Goal: Task Accomplishment & Management: Complete application form

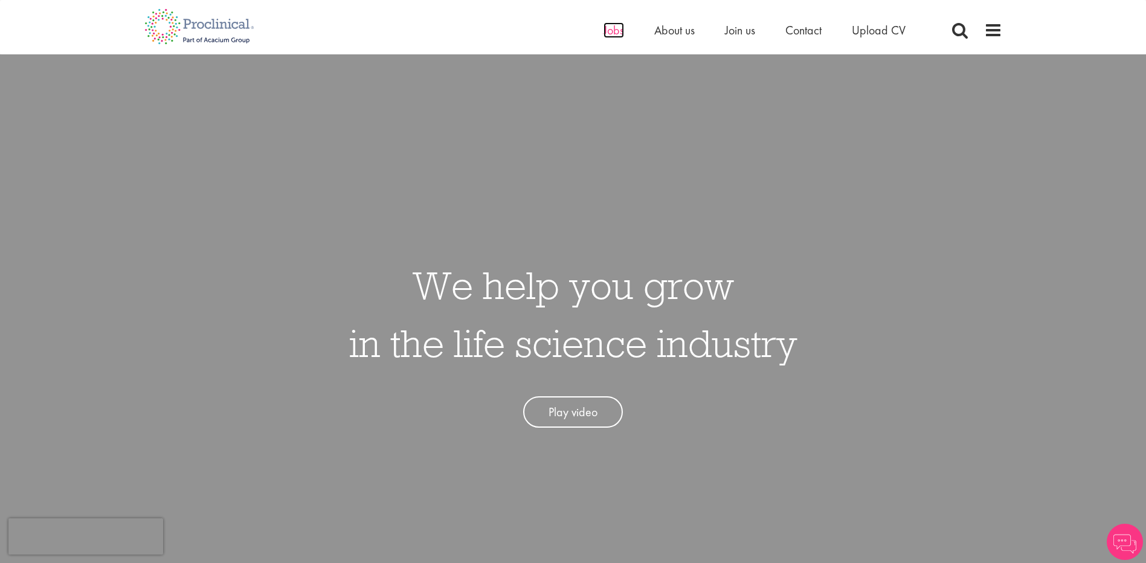
click at [614, 30] on span "Jobs" at bounding box center [614, 30] width 21 height 16
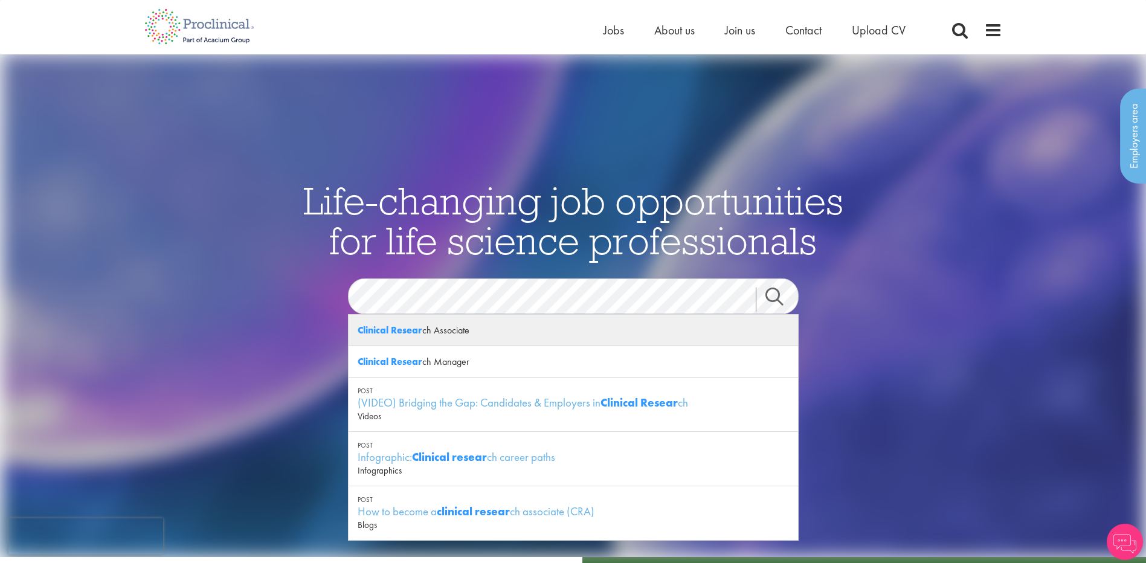
click at [514, 327] on div "Clinical Resear ch Associate" at bounding box center [574, 330] width 450 height 31
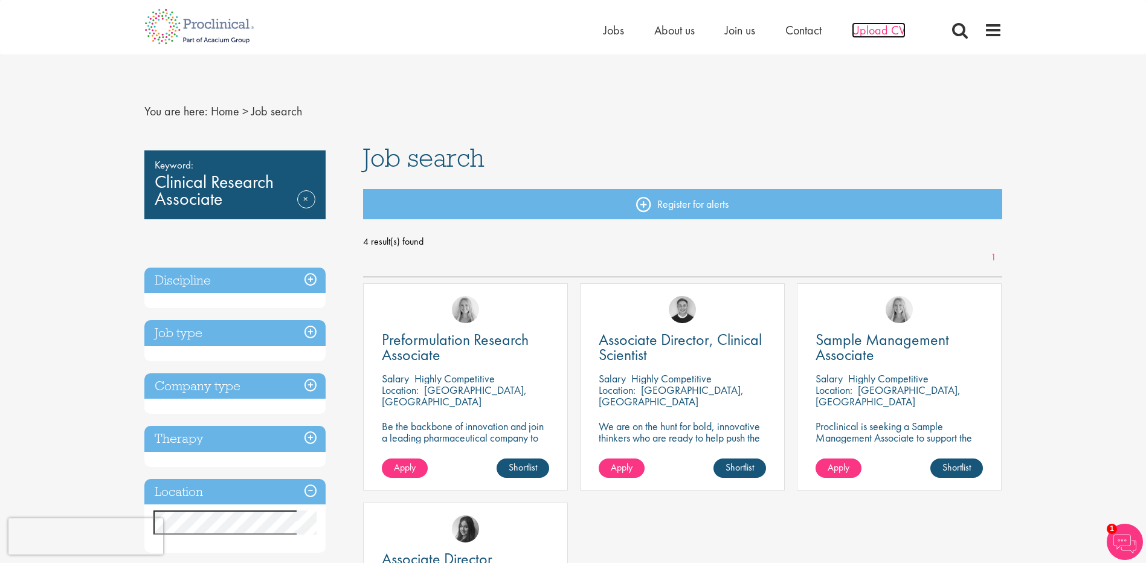
click at [874, 24] on span "Upload CV" at bounding box center [879, 30] width 54 height 16
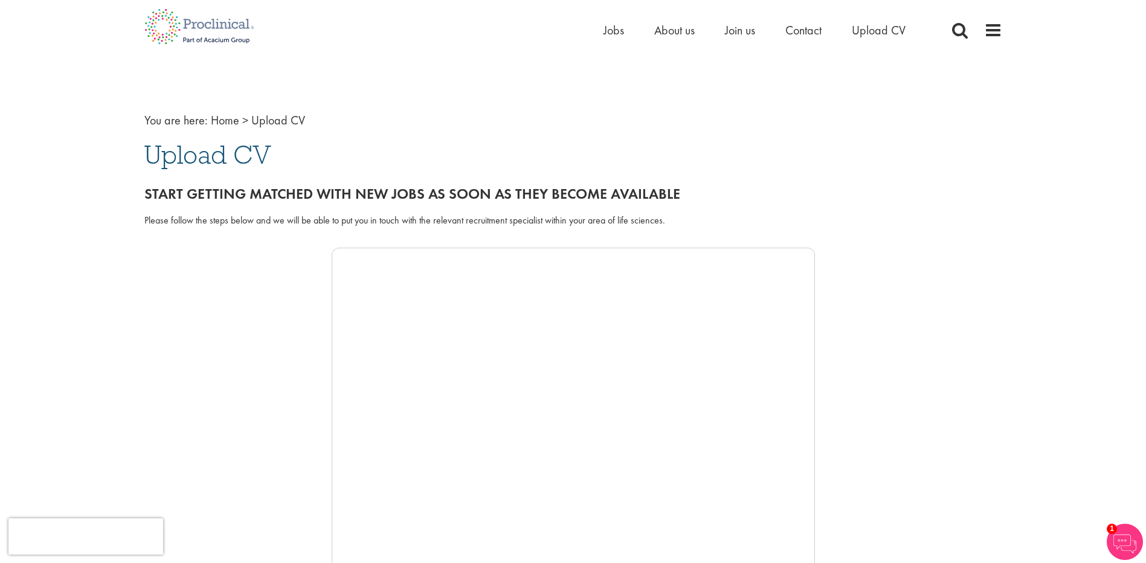
click at [221, 437] on div at bounding box center [573, 429] width 858 height 363
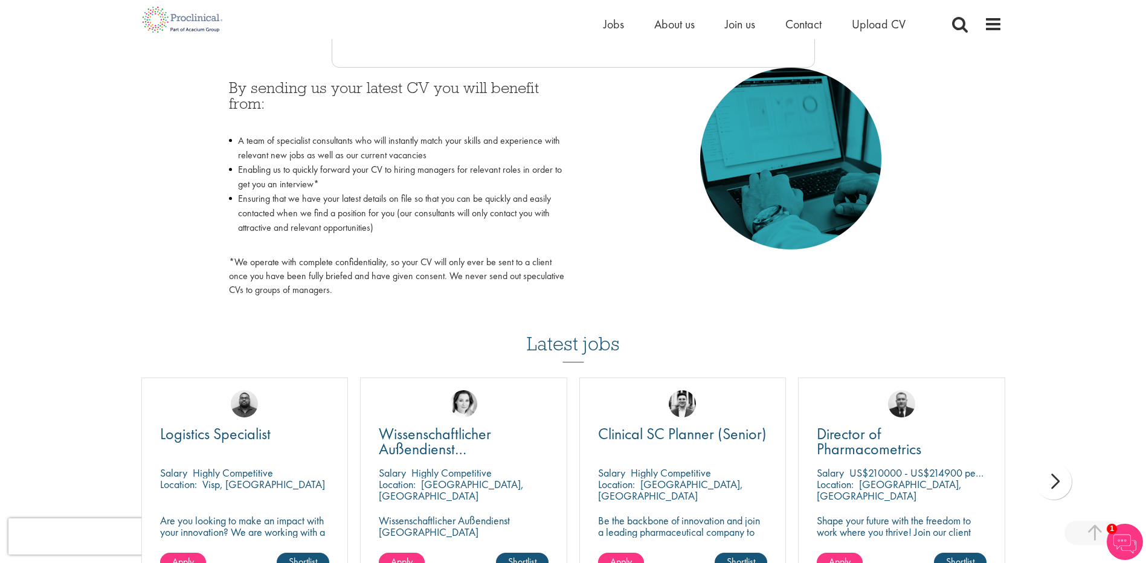
scroll to position [544, 0]
